Goal: Transaction & Acquisition: Purchase product/service

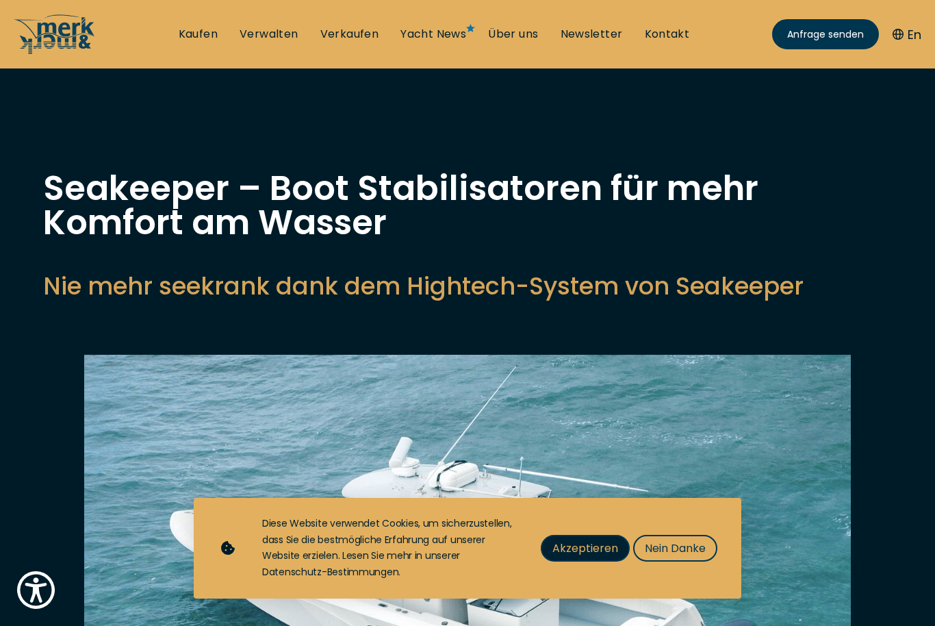
click at [593, 549] on span "Akzeptieren" at bounding box center [585, 547] width 66 height 17
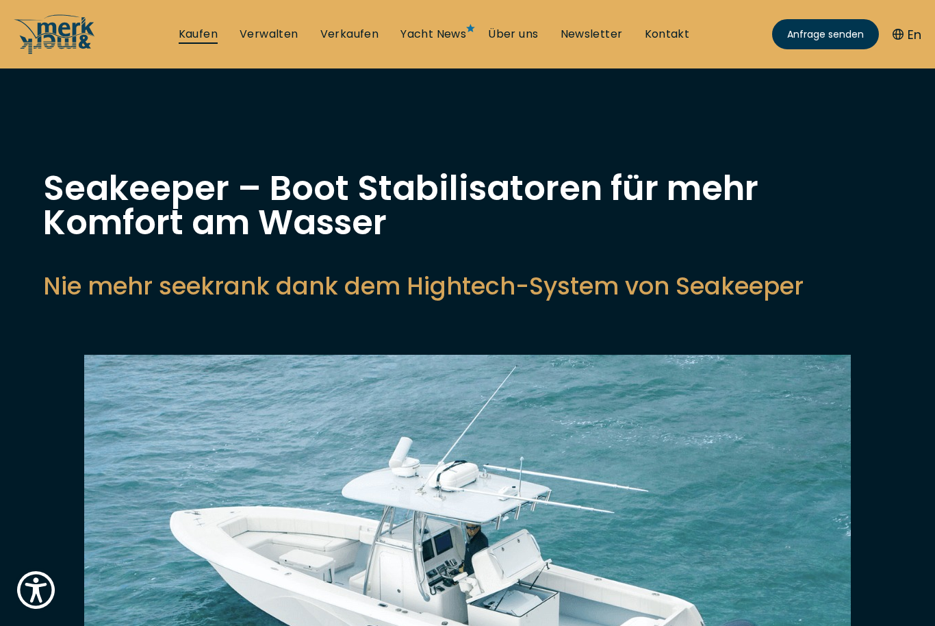
click at [192, 31] on link "Kaufen" at bounding box center [198, 34] width 39 height 15
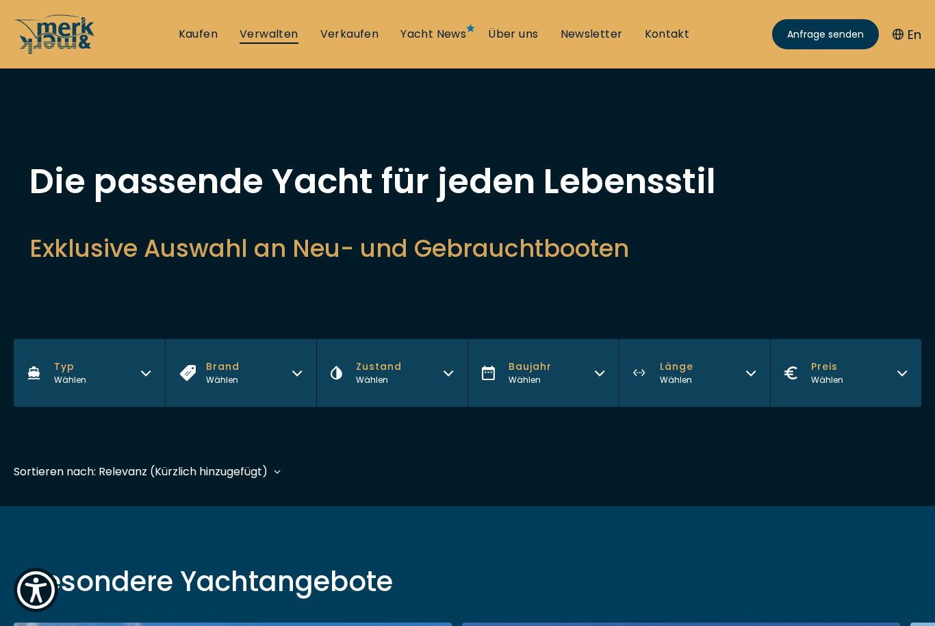
click at [262, 36] on link "Verwalten" at bounding box center [269, 34] width 59 height 15
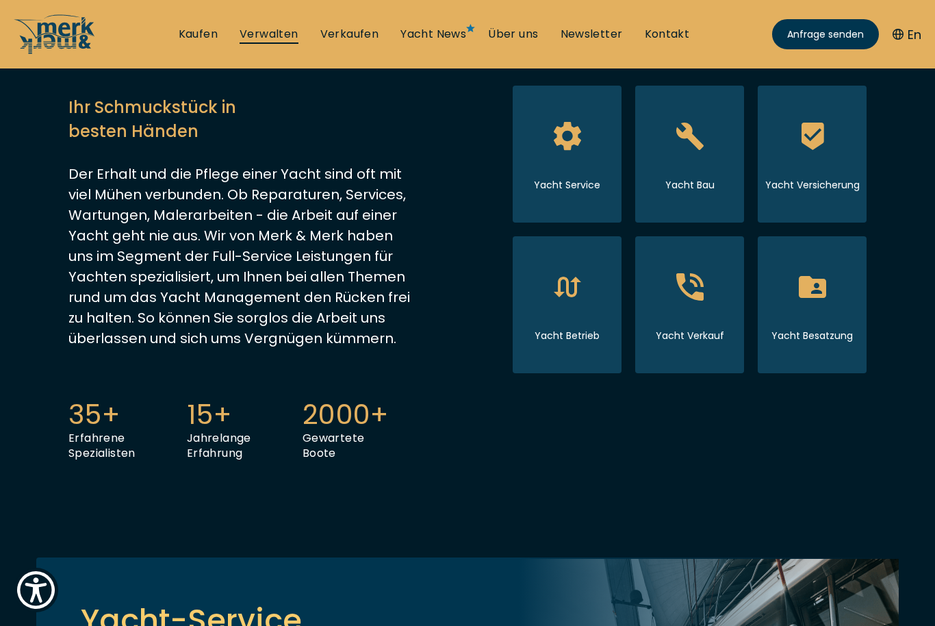
scroll to position [318, 0]
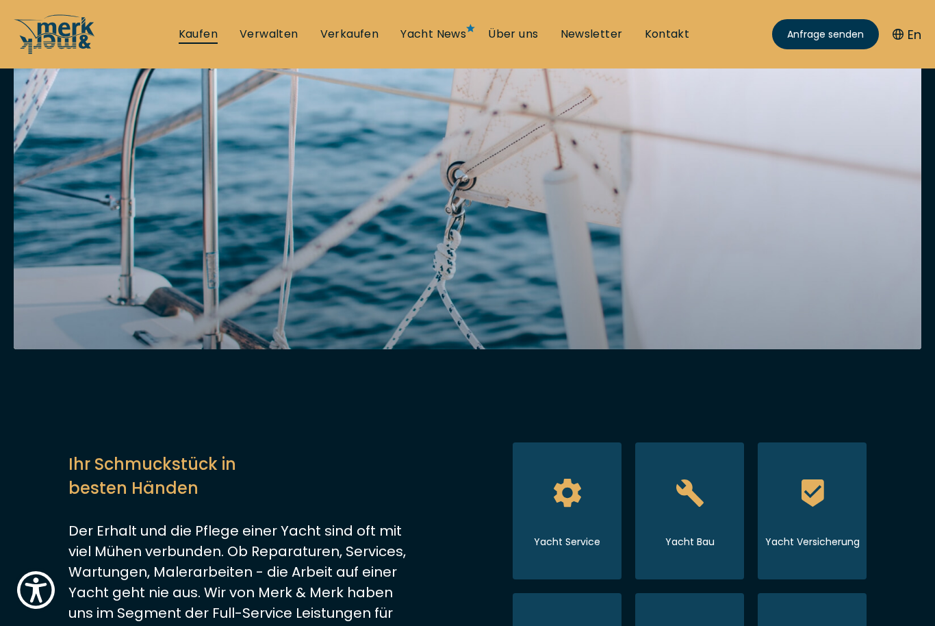
click at [203, 31] on link "Kaufen" at bounding box center [198, 34] width 39 height 15
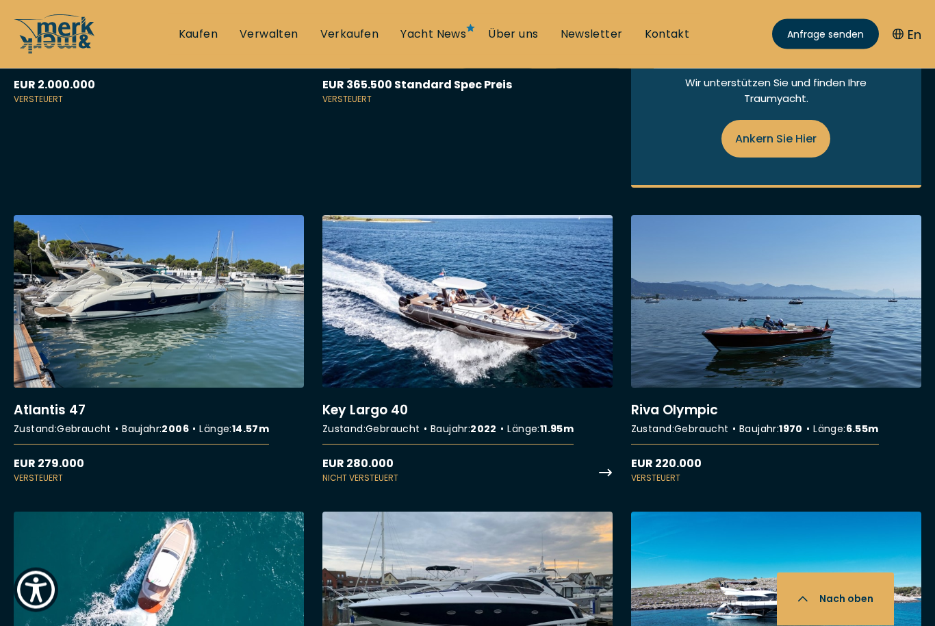
scroll to position [1761, 0]
click at [423, 324] on link "More details about Key Largo 40" at bounding box center [467, 349] width 290 height 269
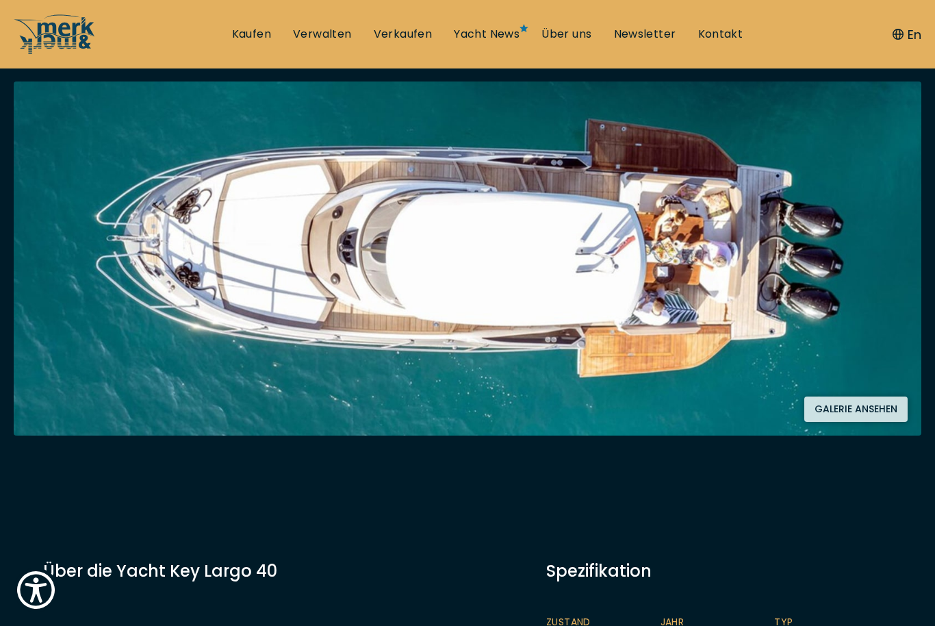
scroll to position [233, 0]
click at [857, 407] on button "Galerie ansehen" at bounding box center [855, 409] width 103 height 25
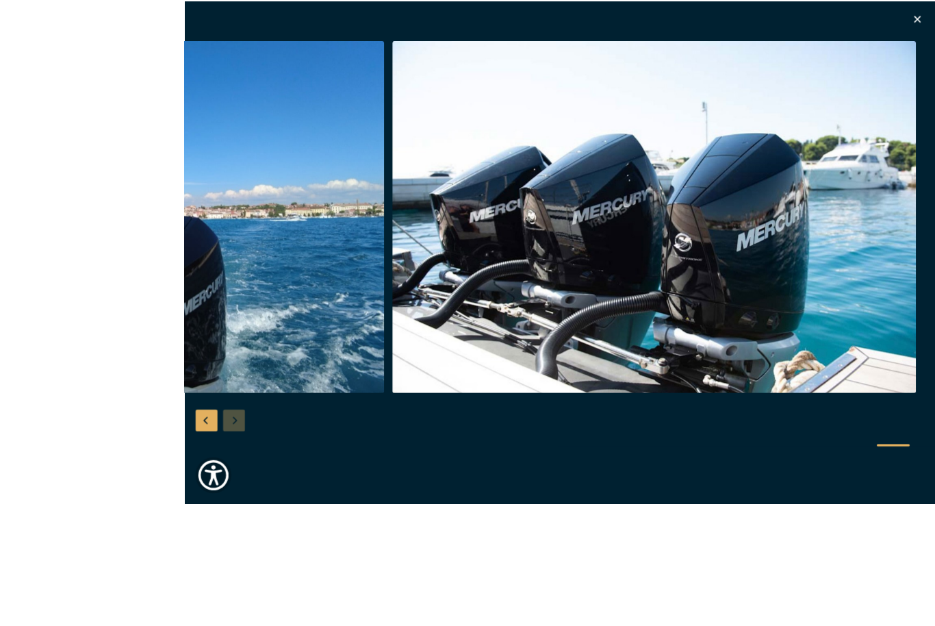
scroll to position [161, 0]
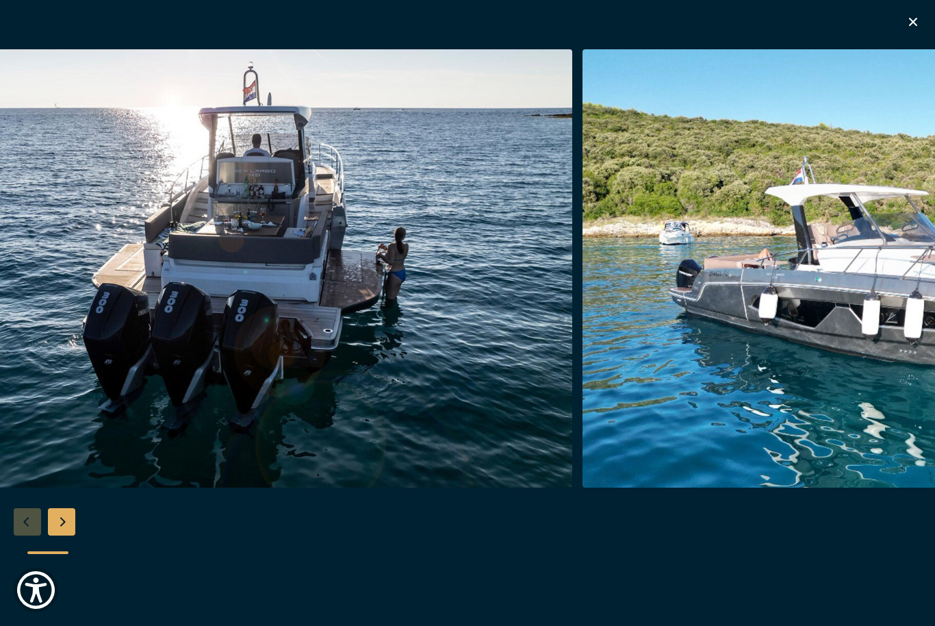
click at [913, 24] on icon "button" at bounding box center [913, 22] width 16 height 16
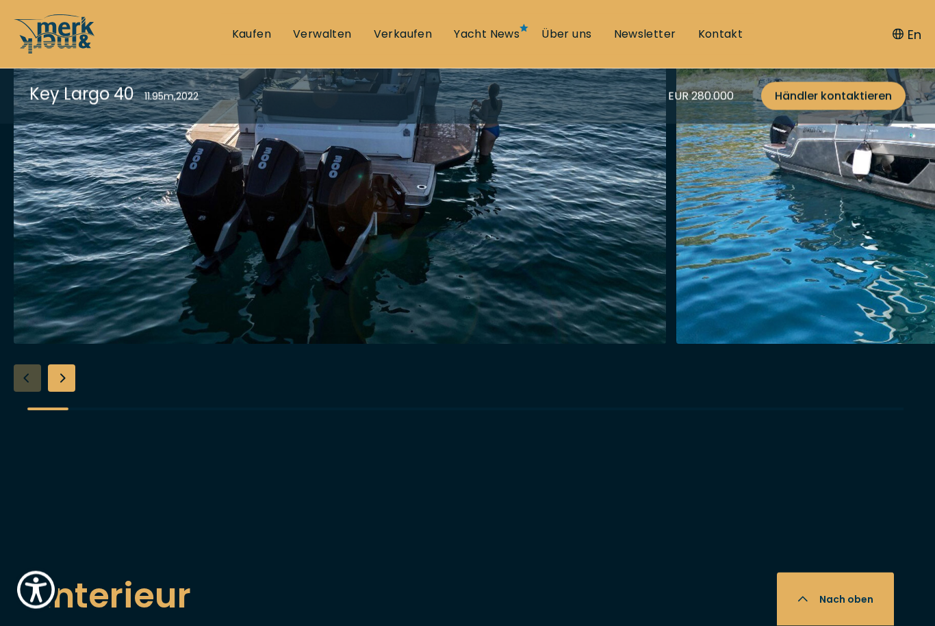
scroll to position [1933, 0]
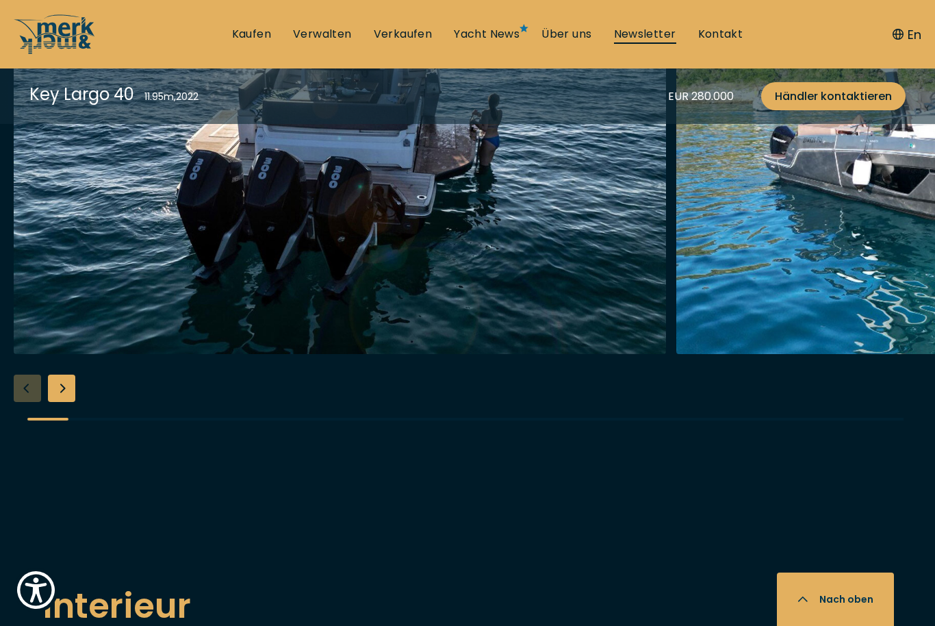
click at [655, 41] on link "Newsletter" at bounding box center [645, 34] width 62 height 15
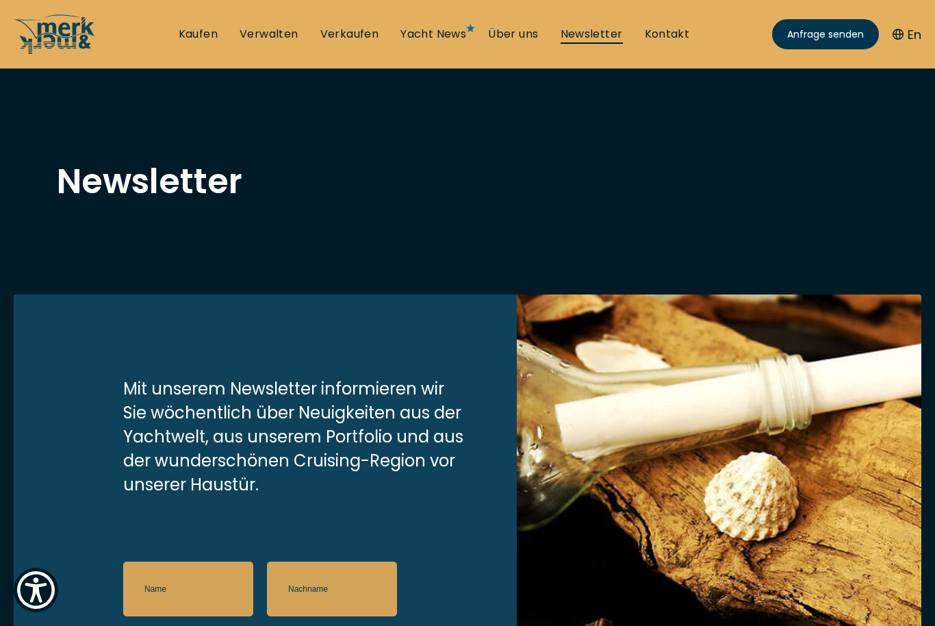
click at [601, 34] on link "Newsletter" at bounding box center [592, 34] width 62 height 15
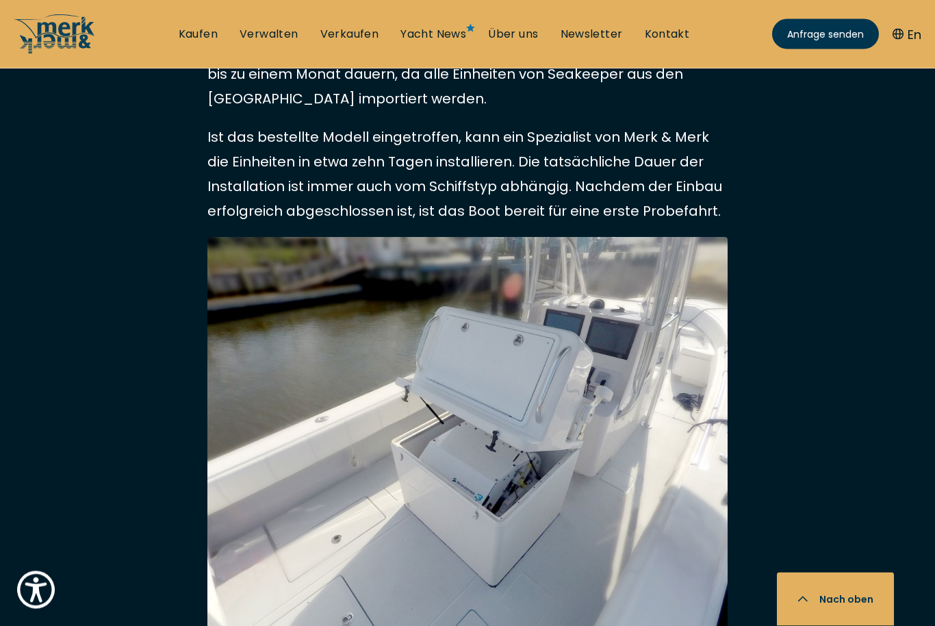
scroll to position [4901, 0]
